Goal: Complete application form

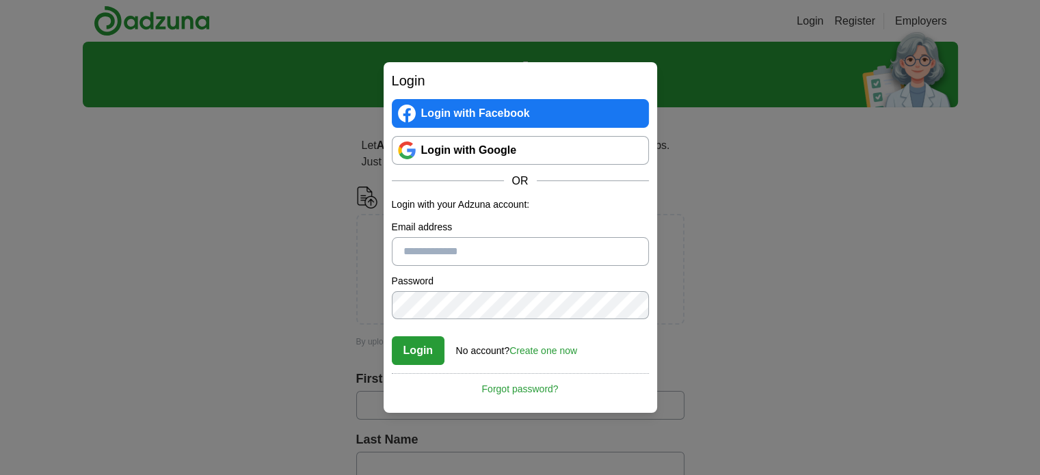
click at [450, 154] on link "Login with Google" at bounding box center [520, 150] width 257 height 29
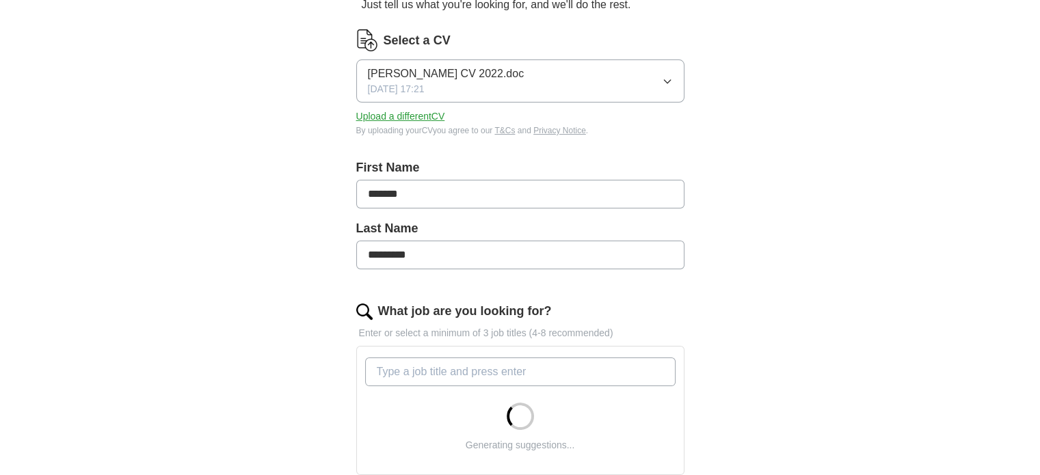
scroll to position [158, 0]
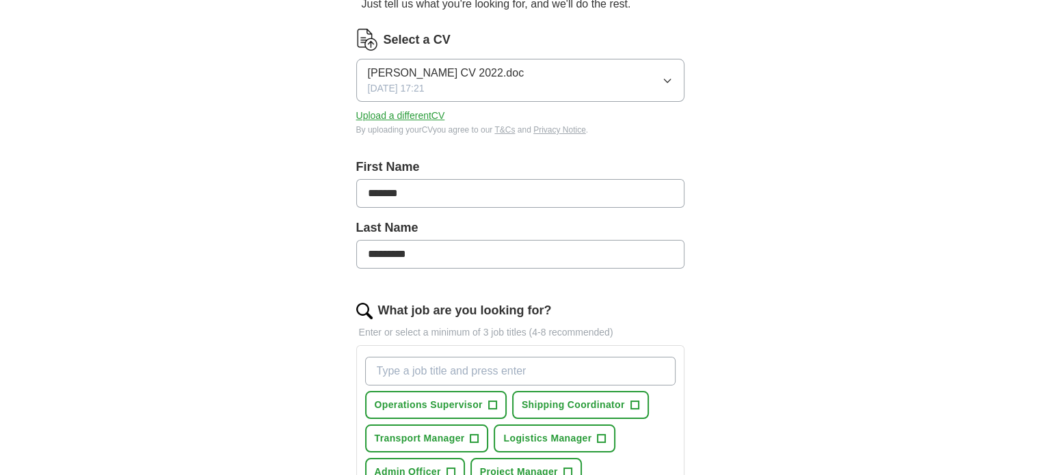
click at [411, 111] on button "Upload a different CV" at bounding box center [400, 116] width 89 height 14
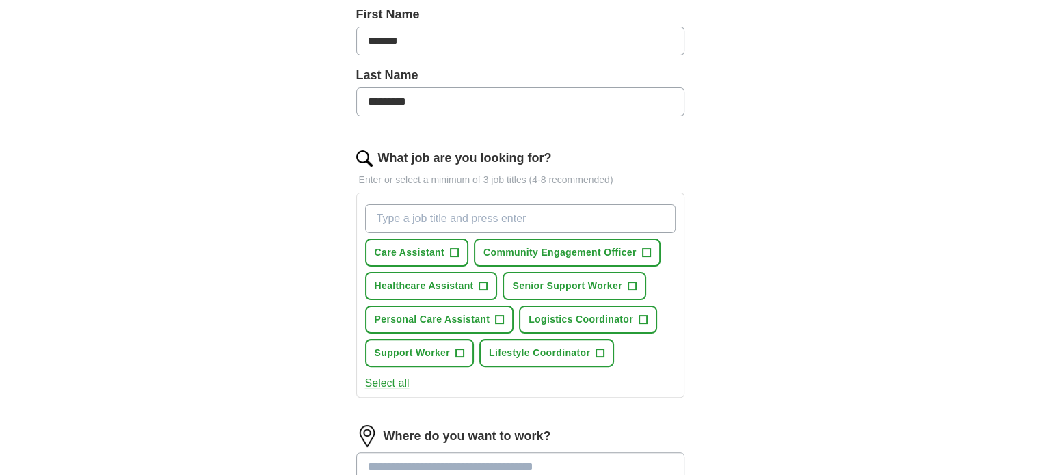
scroll to position [314, 0]
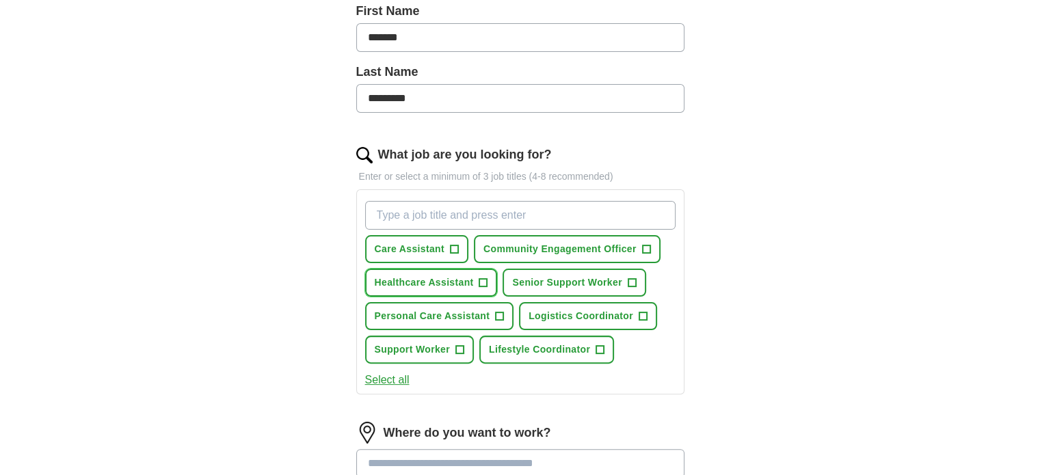
click at [483, 278] on span "+" at bounding box center [483, 283] width 8 height 11
click at [460, 347] on span "+" at bounding box center [459, 349] width 8 height 11
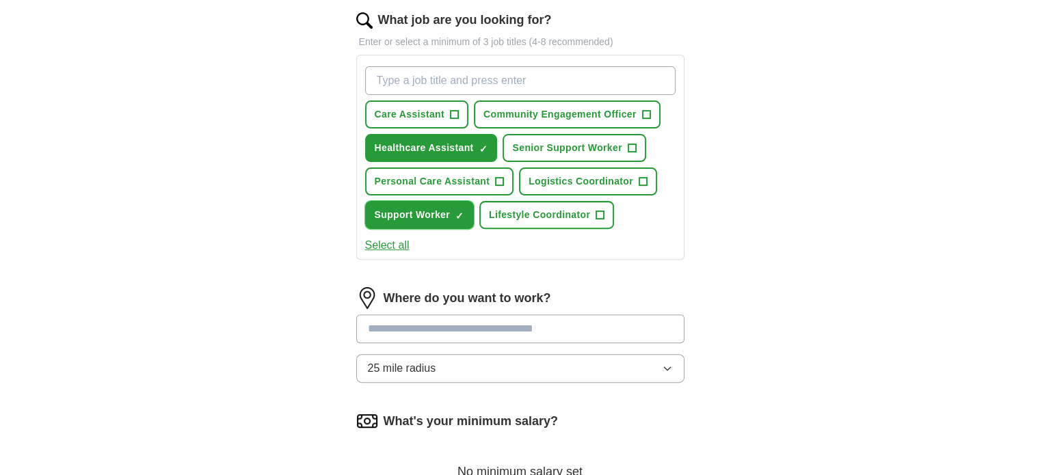
scroll to position [450, 0]
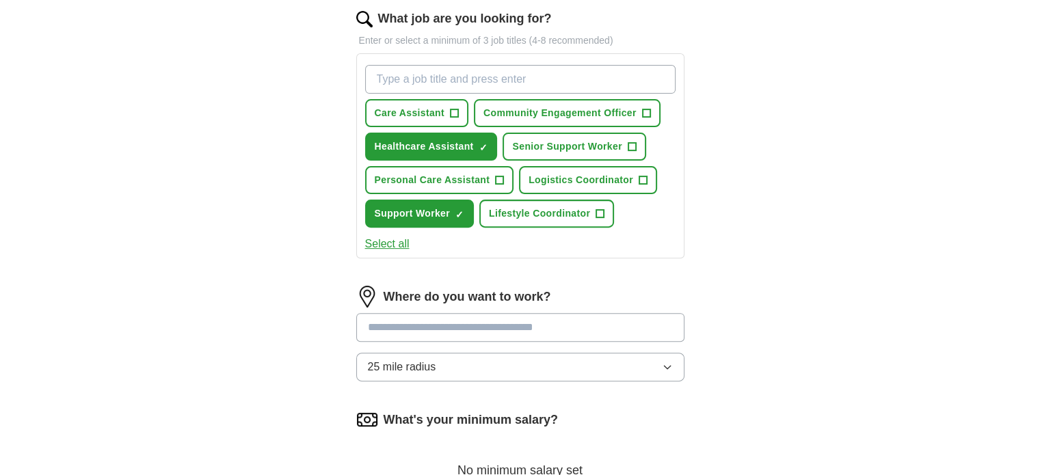
click at [448, 326] on input at bounding box center [520, 327] width 328 height 29
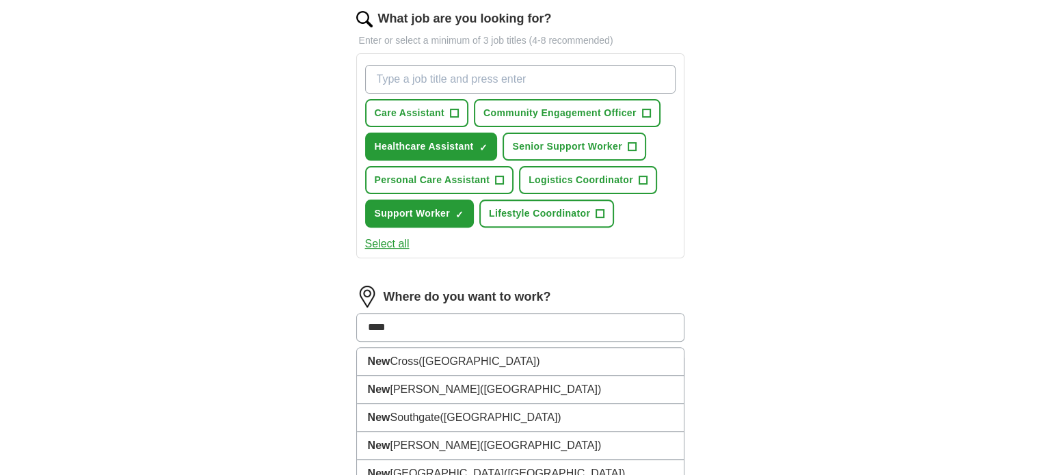
type input "*****"
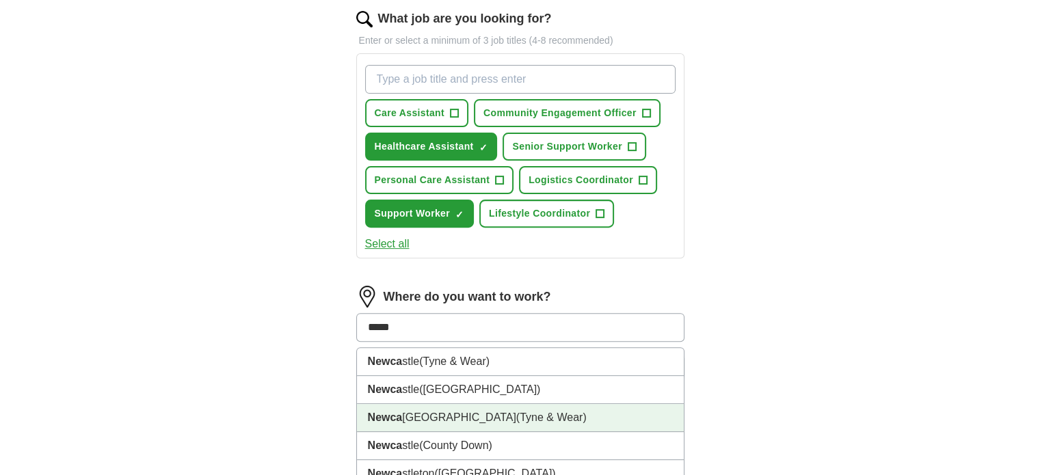
click at [439, 408] on li "[GEOGRAPHIC_DATA] ([GEOGRAPHIC_DATA])" at bounding box center [520, 418] width 327 height 28
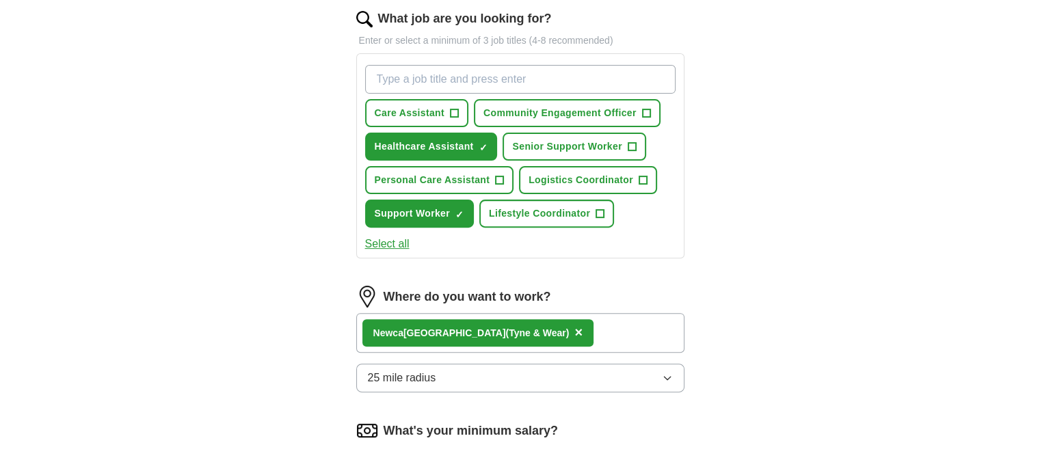
click at [667, 375] on icon "button" at bounding box center [667, 378] width 11 height 11
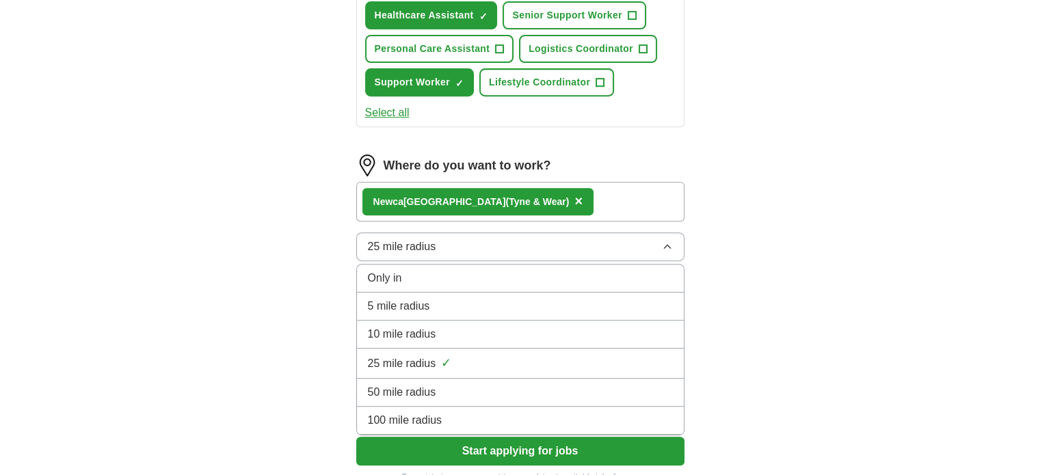
scroll to position [582, 0]
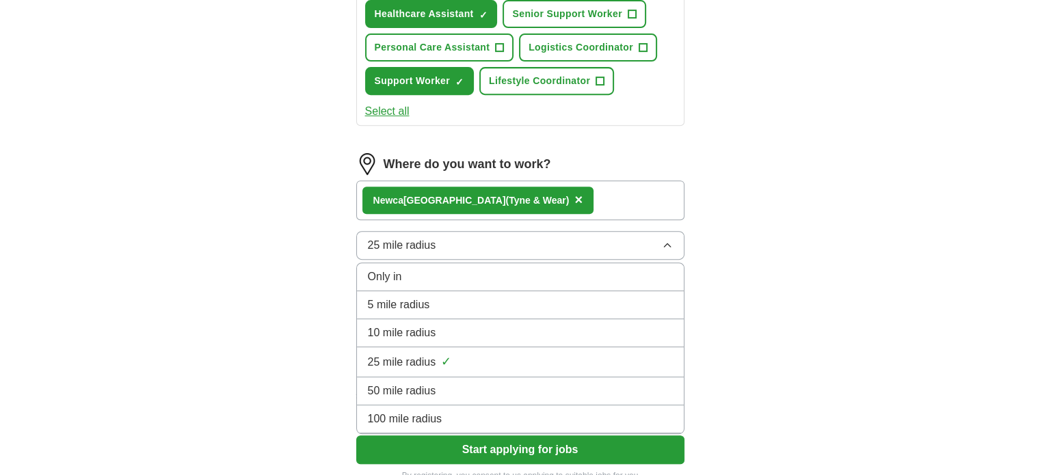
click at [541, 377] on li "50 mile radius" at bounding box center [520, 391] width 327 height 28
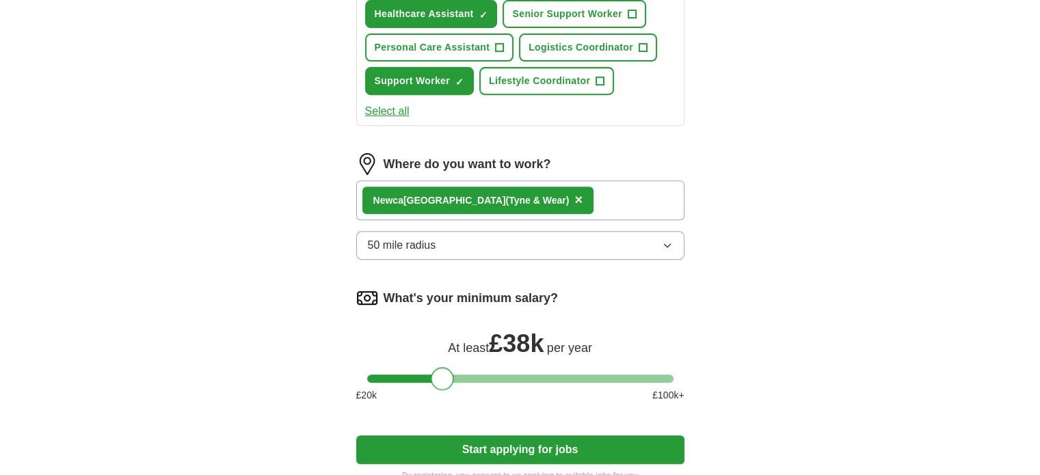
click at [442, 375] on div at bounding box center [520, 379] width 306 height 8
drag, startPoint x: 436, startPoint y: 375, endPoint x: 392, endPoint y: 376, distance: 44.4
click at [392, 376] on div at bounding box center [395, 378] width 23 height 23
click at [489, 442] on button "Start applying for jobs" at bounding box center [520, 449] width 328 height 29
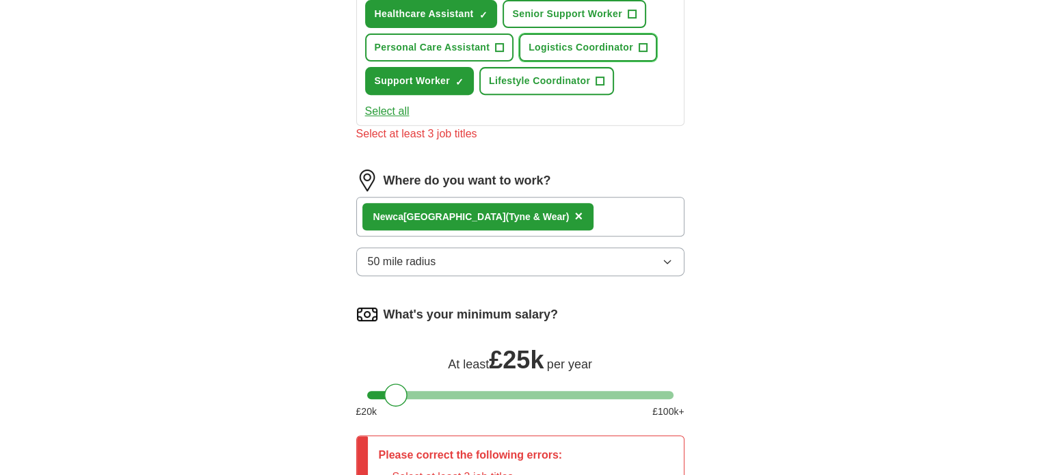
click at [642, 47] on span "+" at bounding box center [642, 47] width 8 height 11
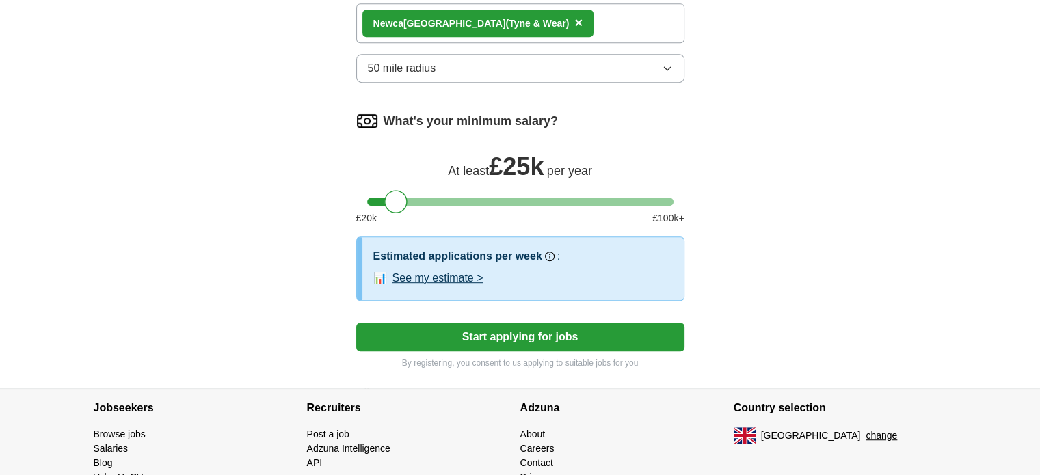
scroll to position [760, 0]
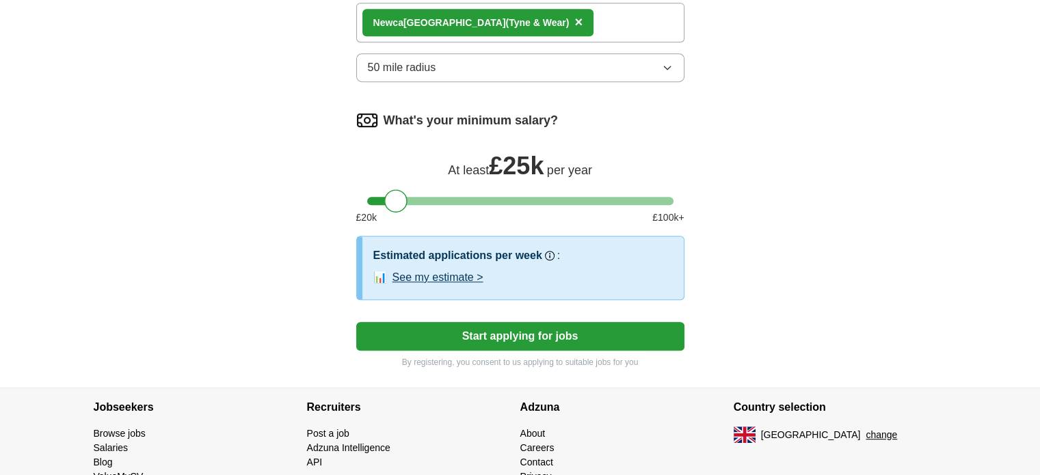
click at [554, 326] on button "Start applying for jobs" at bounding box center [520, 336] width 328 height 29
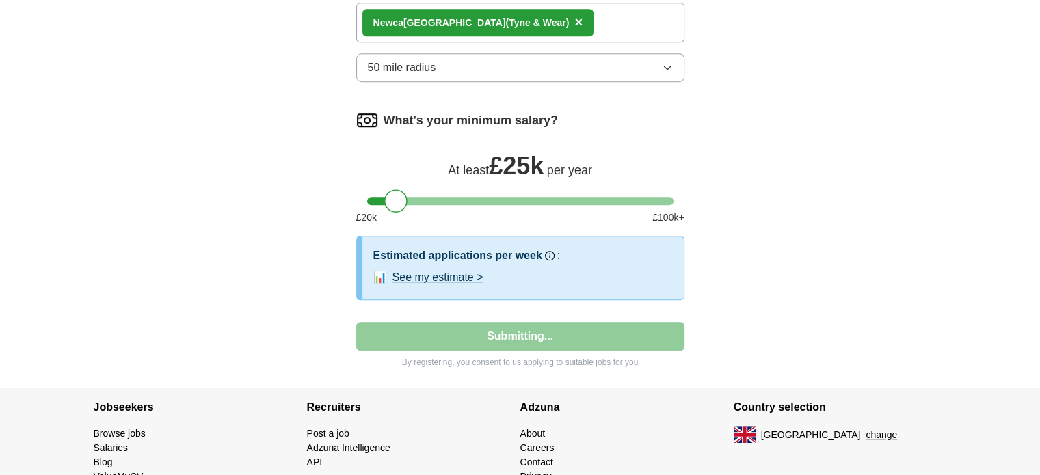
select select "**"
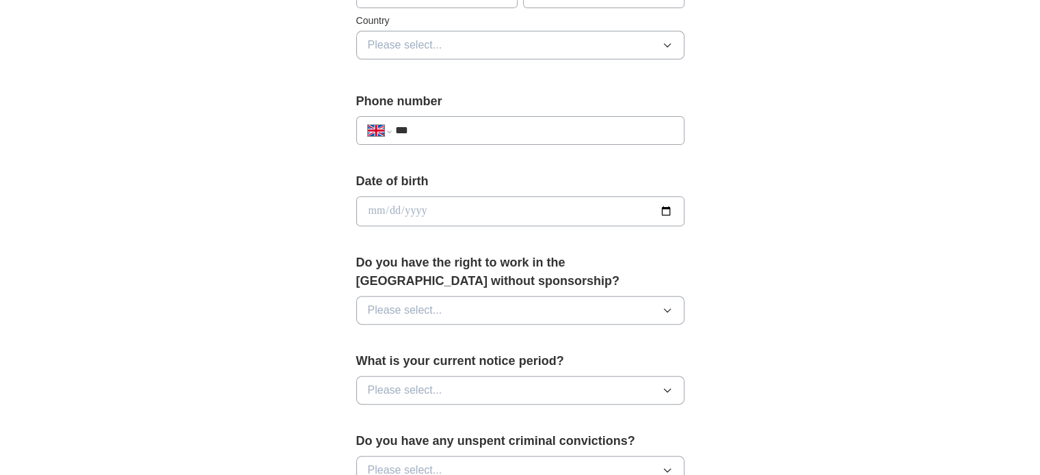
scroll to position [465, 0]
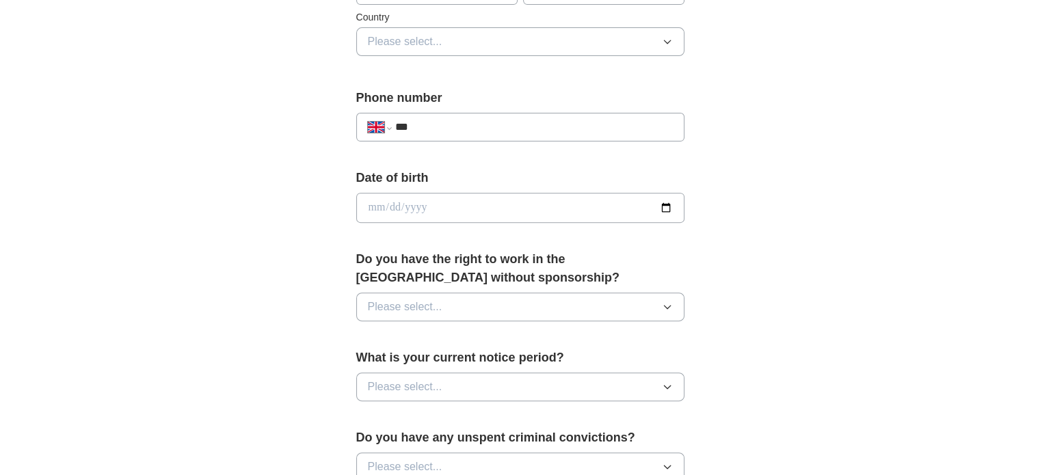
click at [541, 305] on button "Please select..." at bounding box center [520, 307] width 328 height 29
click at [478, 360] on div "No" at bounding box center [520, 366] width 305 height 16
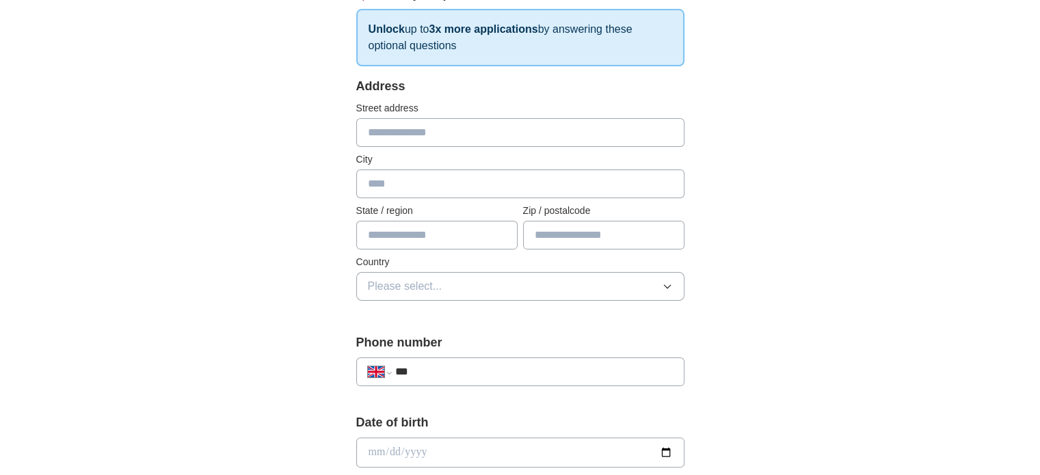
scroll to position [219, 0]
click at [452, 140] on input "text" at bounding box center [520, 134] width 328 height 29
type input "**********"
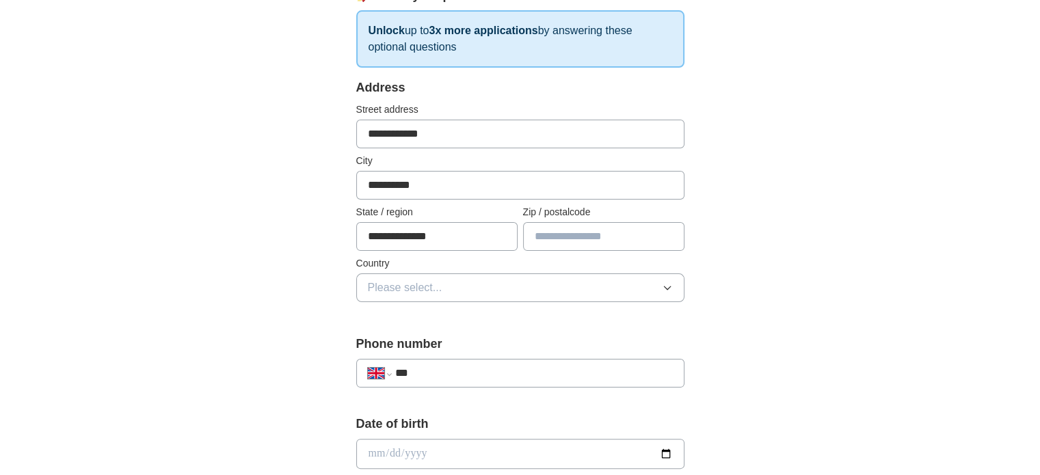
type input "********"
click at [440, 284] on span "Please select..." at bounding box center [405, 288] width 75 height 16
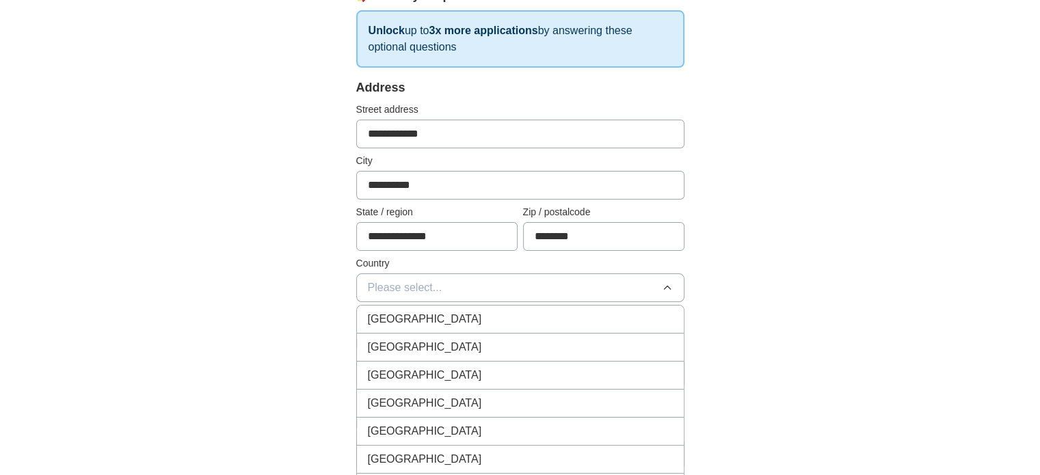
click at [440, 319] on span "[GEOGRAPHIC_DATA]" at bounding box center [425, 319] width 114 height 16
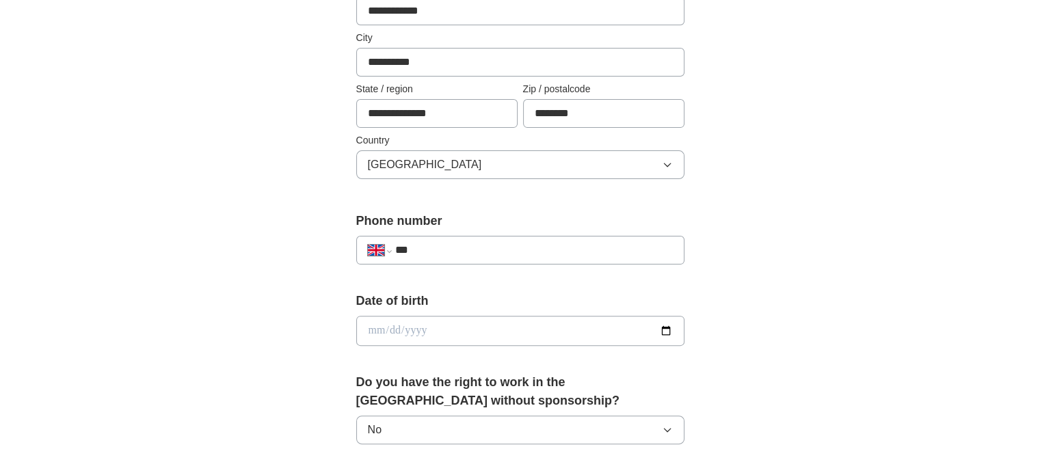
scroll to position [344, 0]
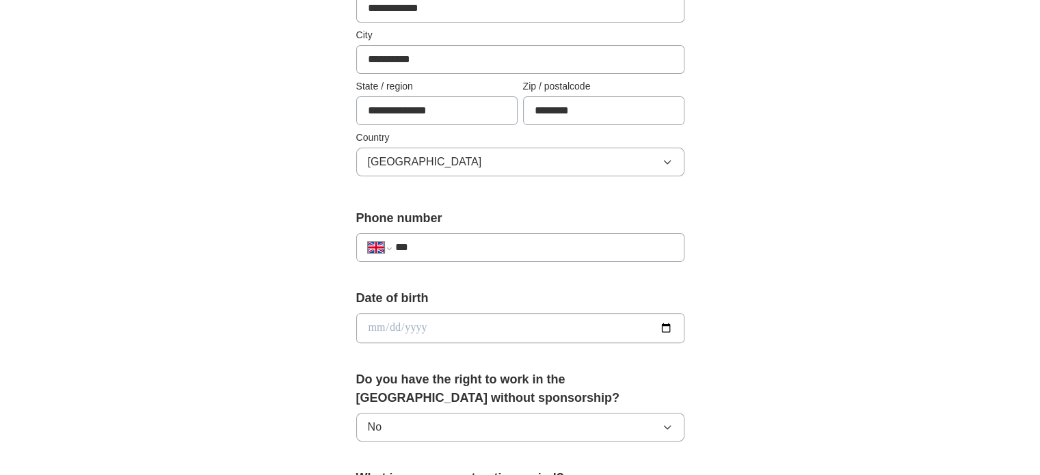
click at [484, 249] on input "***" at bounding box center [533, 247] width 278 height 16
type input "**********"
click at [468, 329] on input "date" at bounding box center [520, 328] width 328 height 30
type input "**********"
click at [254, 322] on div "**********" at bounding box center [520, 310] width 875 height 1226
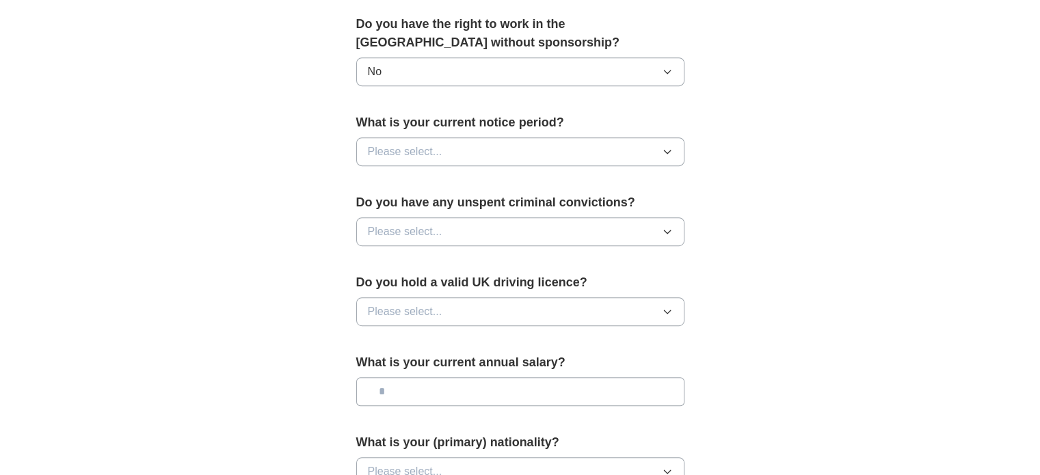
scroll to position [707, 0]
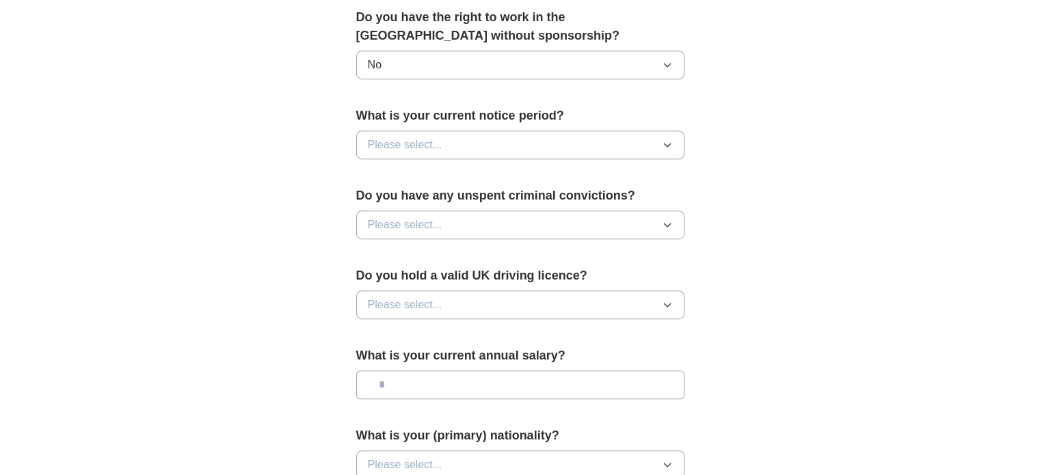
click at [509, 148] on button "Please select..." at bounding box center [520, 145] width 328 height 29
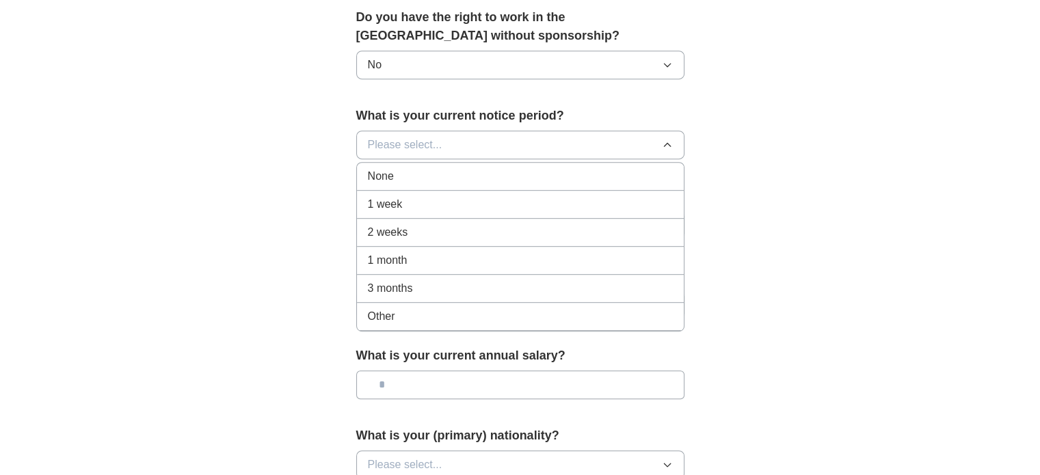
click at [472, 230] on div "2 weeks" at bounding box center [520, 232] width 305 height 16
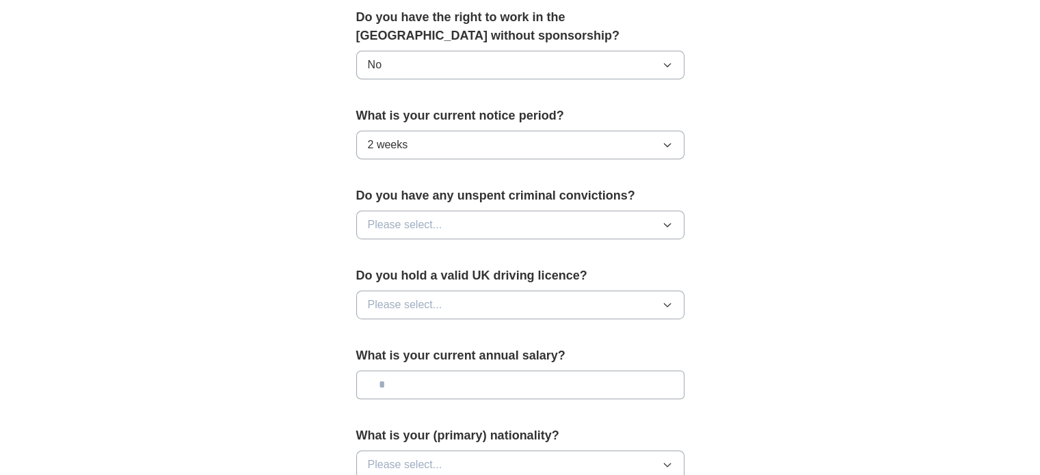
click at [468, 221] on button "Please select..." at bounding box center [520, 225] width 328 height 29
click at [410, 271] on li "No" at bounding box center [520, 285] width 327 height 28
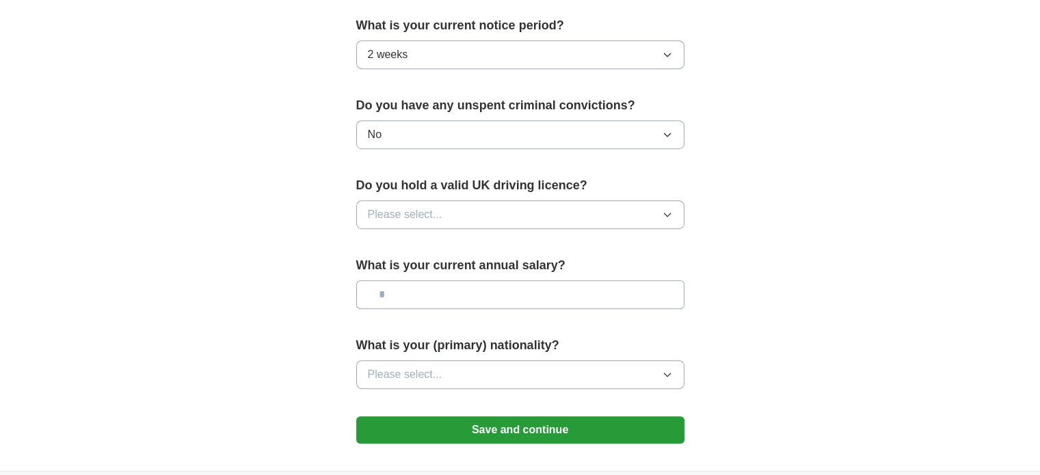
scroll to position [801, 0]
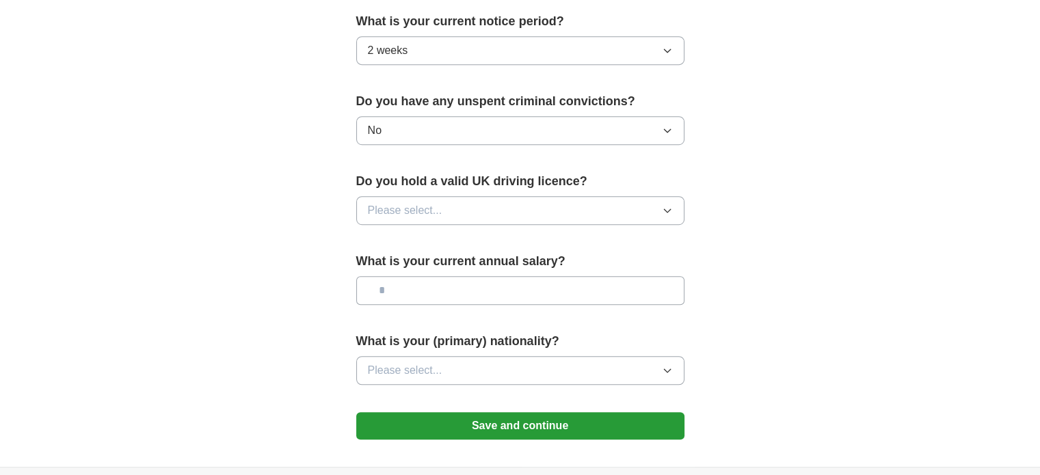
click at [416, 214] on span "Please select..." at bounding box center [405, 210] width 75 height 16
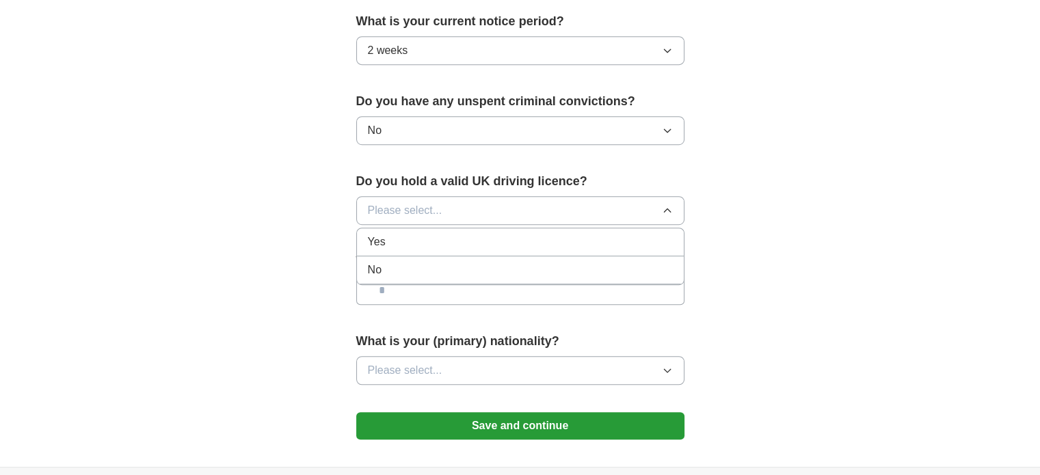
click at [406, 267] on div "No" at bounding box center [520, 270] width 305 height 16
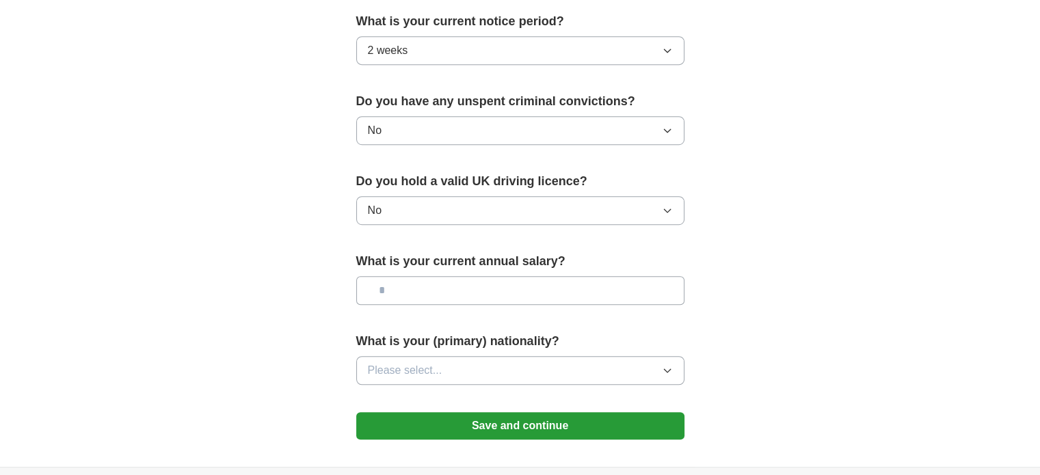
click at [461, 286] on input "text" at bounding box center [520, 290] width 328 height 29
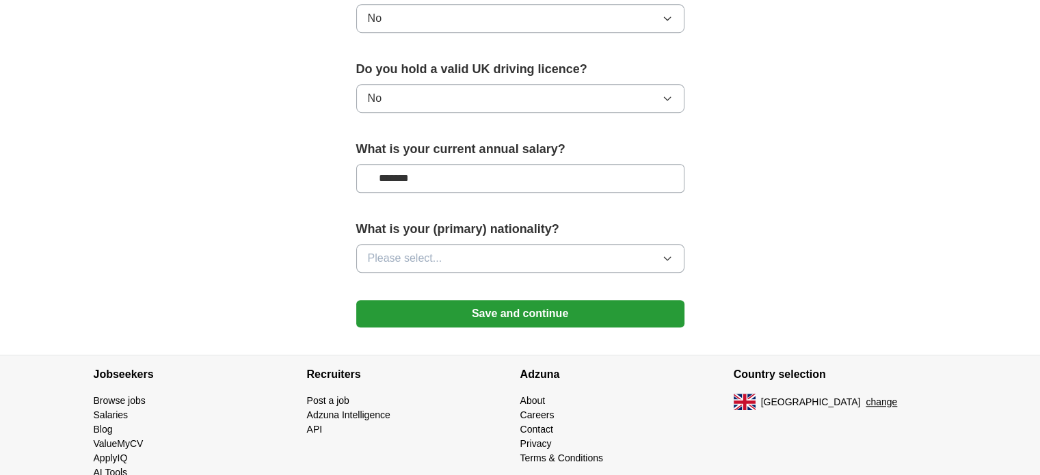
scroll to position [915, 0]
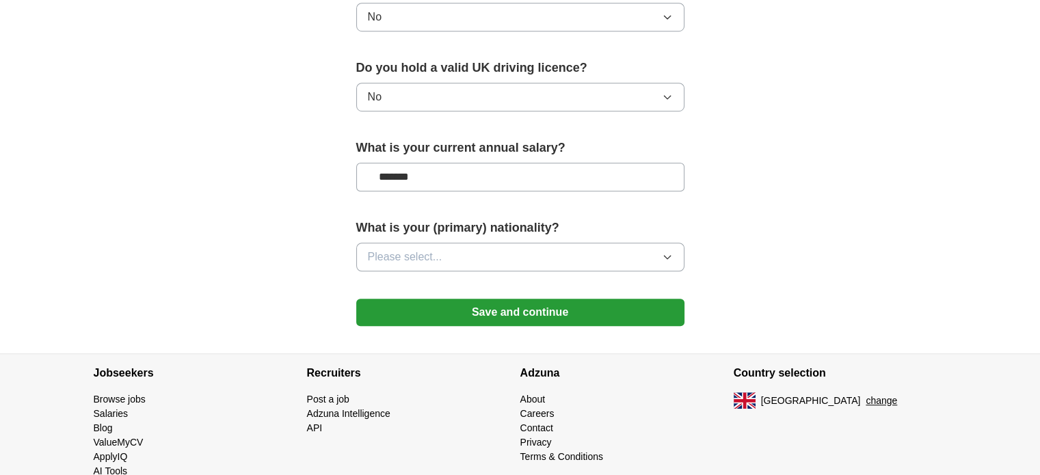
type input "*******"
click at [442, 248] on button "Please select..." at bounding box center [520, 257] width 328 height 29
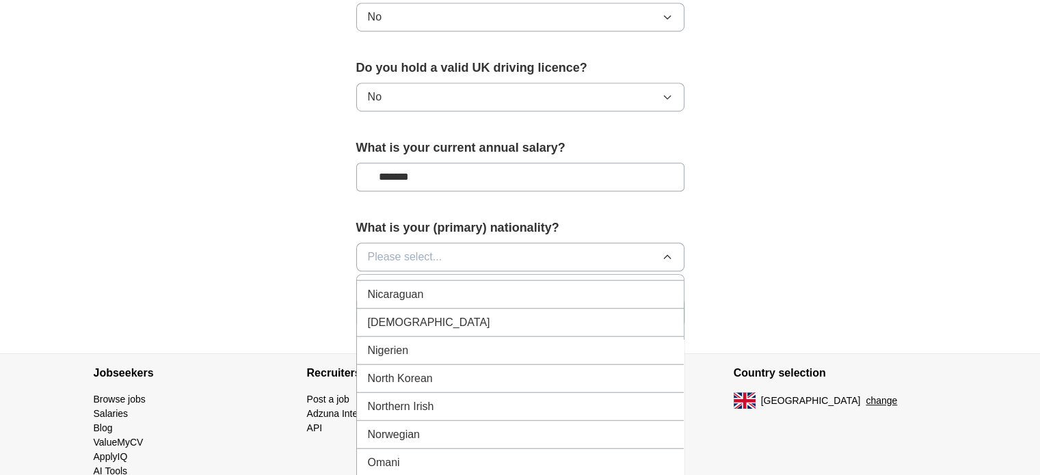
scroll to position [3583, 0]
click at [431, 312] on div "[DEMOGRAPHIC_DATA]" at bounding box center [520, 320] width 305 height 16
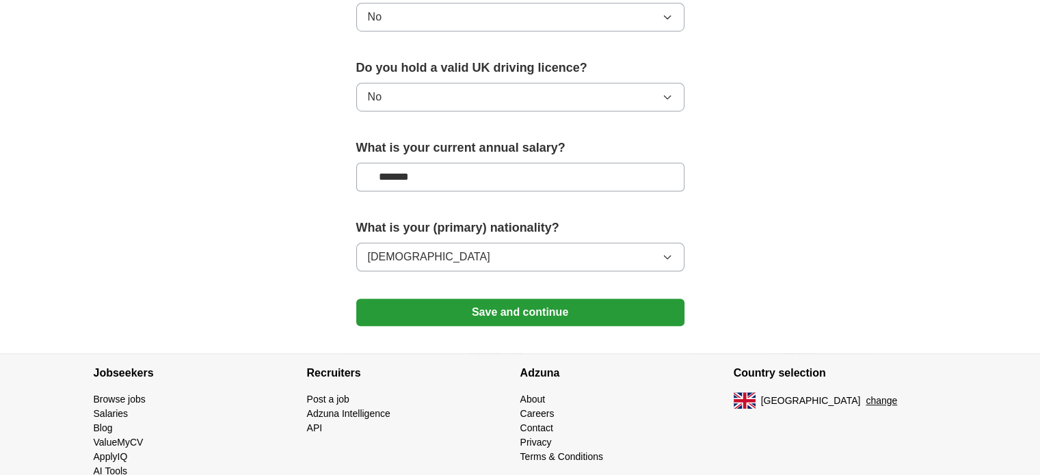
click at [431, 303] on button "Save and continue" at bounding box center [520, 312] width 328 height 27
